Goal: Transaction & Acquisition: Subscribe to service/newsletter

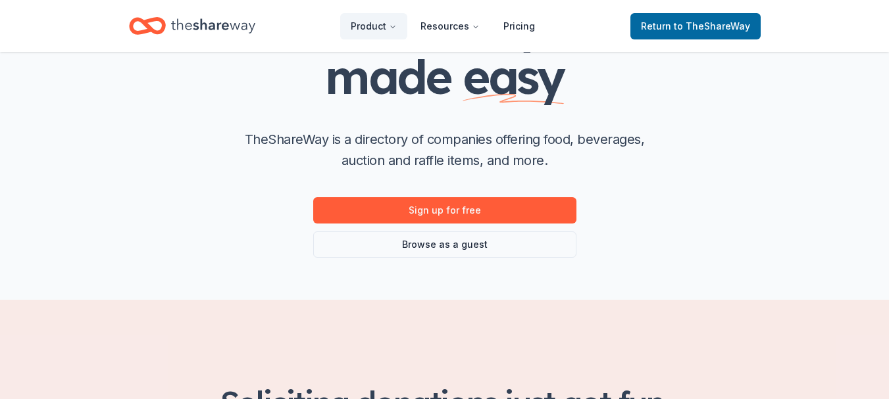
scroll to position [153, 0]
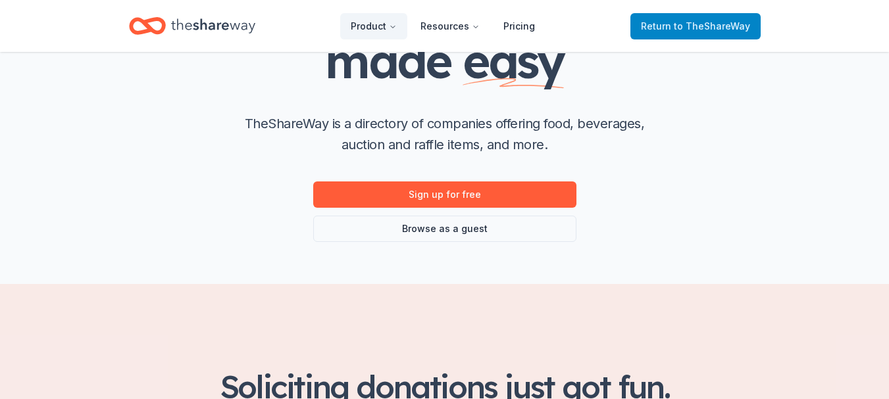
click at [705, 28] on span "to TheShareWay" at bounding box center [712, 25] width 76 height 11
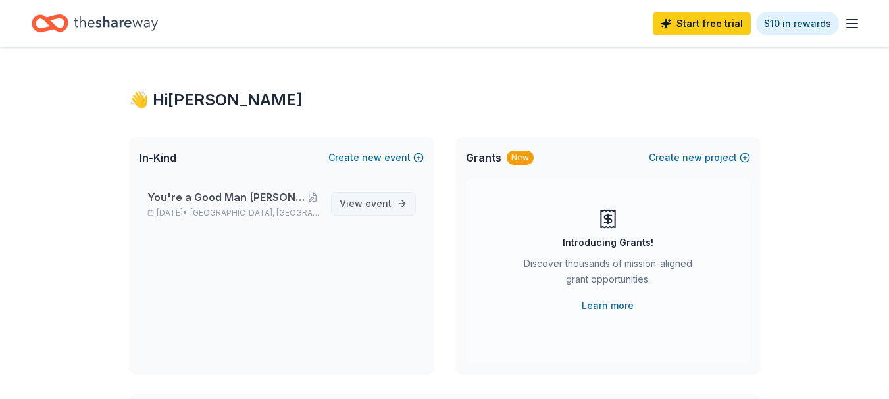
click at [368, 207] on span "event" at bounding box center [378, 203] width 26 height 11
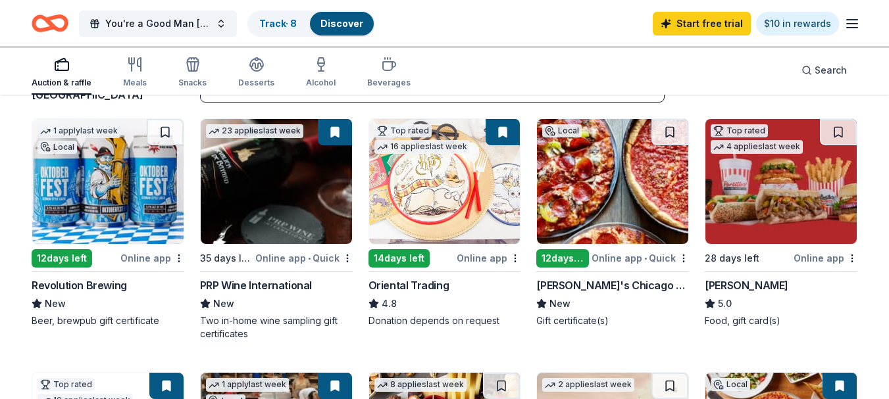
scroll to position [133, 0]
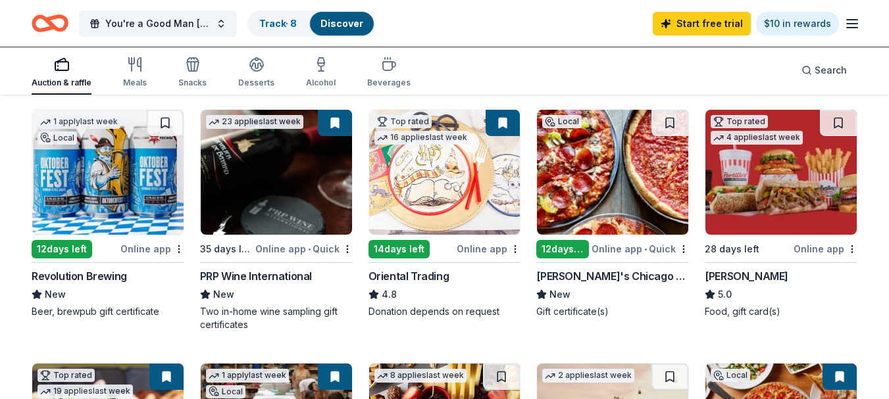
click at [767, 199] on img at bounding box center [780, 172] width 151 height 125
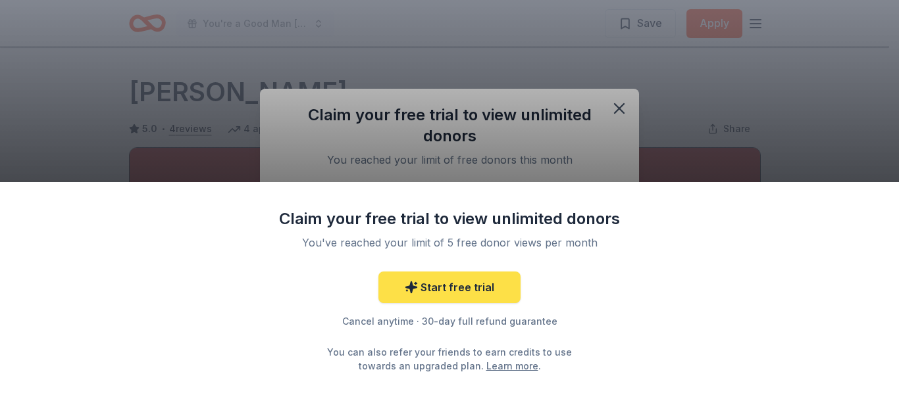
click at [445, 291] on link "Start free trial" at bounding box center [449, 288] width 142 height 32
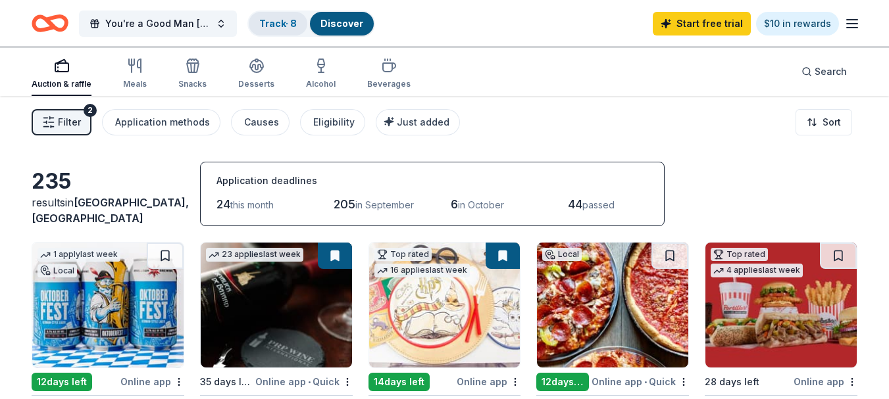
click at [278, 28] on link "Track · 8" at bounding box center [278, 23] width 38 height 11
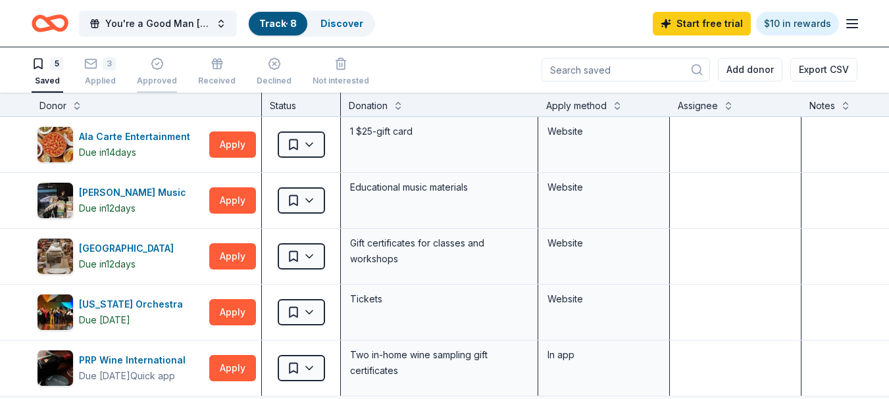
click at [159, 66] on icon "button" at bounding box center [157, 63] width 13 height 13
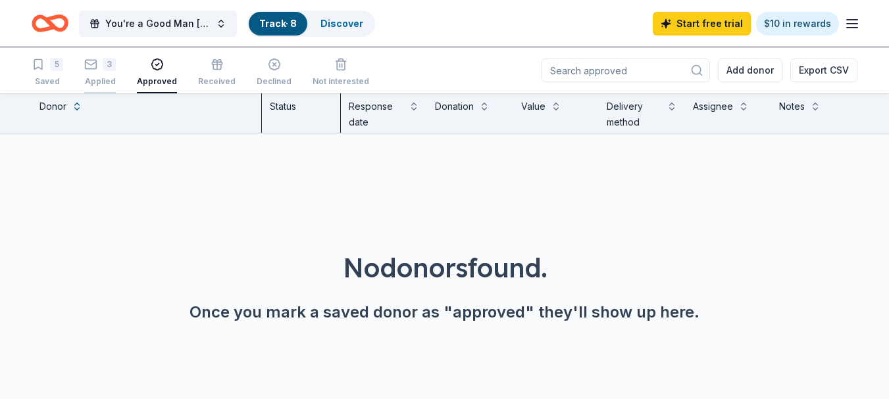
click at [106, 67] on div "3" at bounding box center [109, 64] width 13 height 13
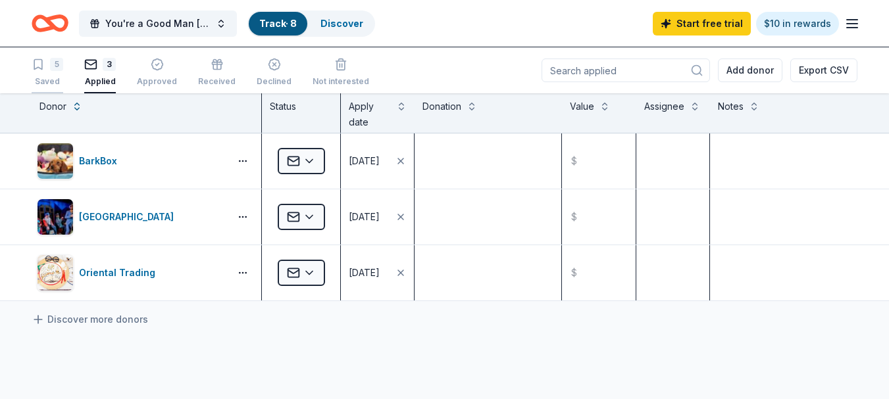
click at [52, 70] on div "5" at bounding box center [56, 64] width 13 height 13
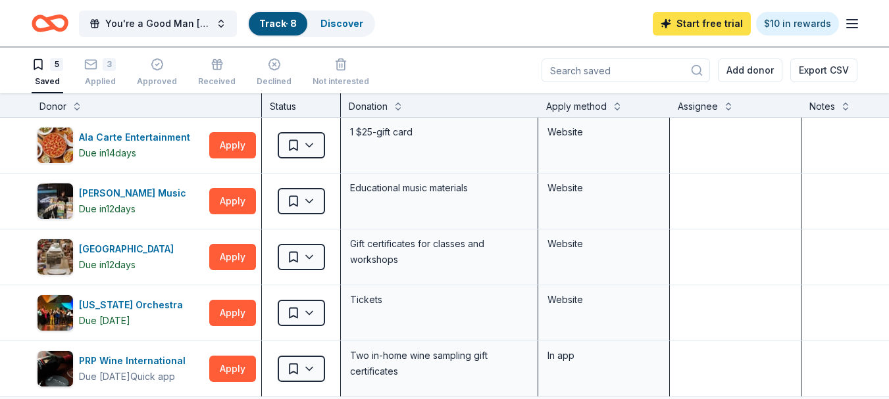
click at [710, 26] on link "Start free trial" at bounding box center [702, 24] width 98 height 24
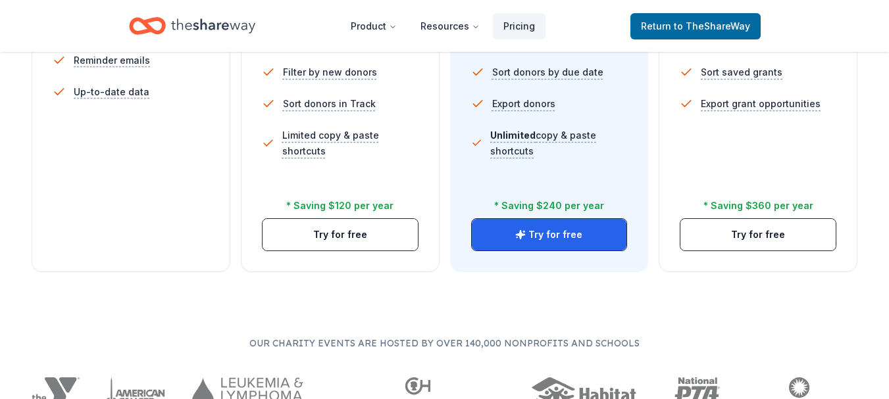
scroll to position [568, 0]
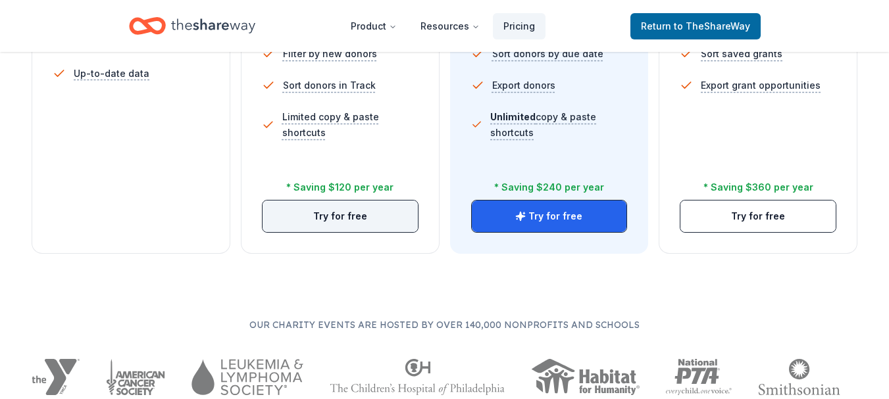
click at [317, 222] on button "Try for free" at bounding box center [340, 217] width 155 height 32
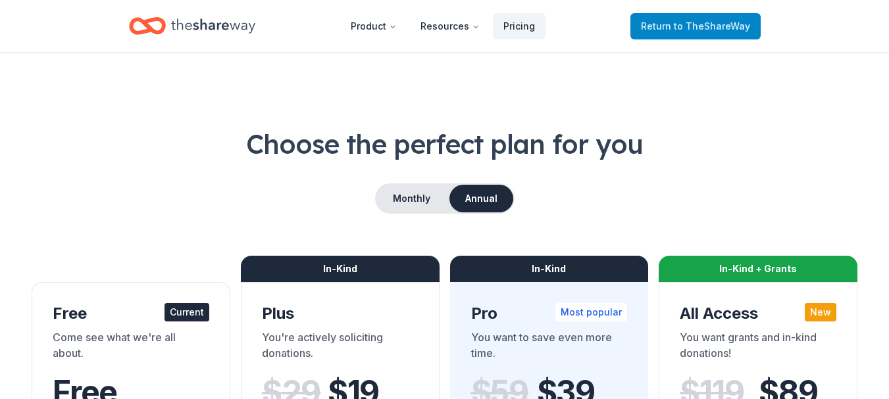
click at [661, 22] on span "Return to TheShareWay" at bounding box center [695, 26] width 109 height 16
